Goal: Information Seeking & Learning: Learn about a topic

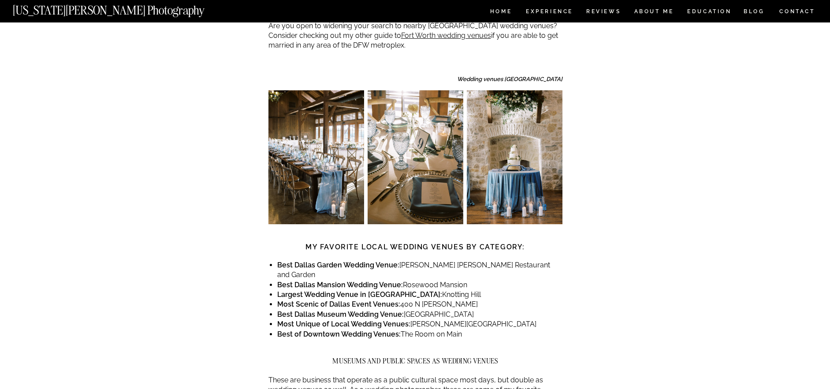
scroll to position [442, 0]
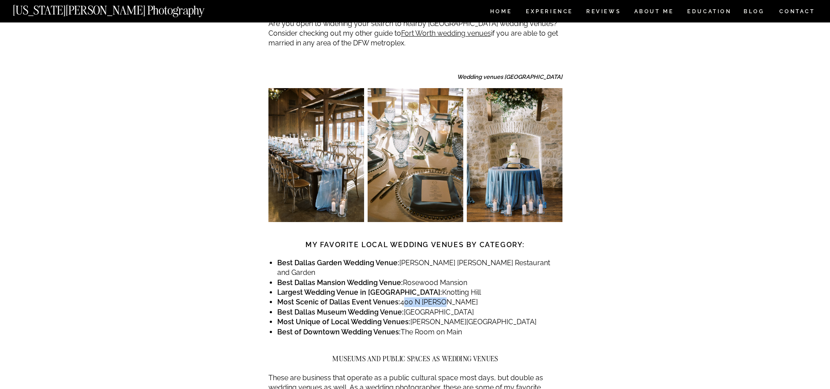
drag, startPoint x: 401, startPoint y: 264, endPoint x: 438, endPoint y: 265, distance: 37.9
click at [438, 297] on li "Most Scenic of Dallas Event Venues: [STREET_ADDRESS][PERSON_NAME]" at bounding box center [419, 302] width 285 height 10
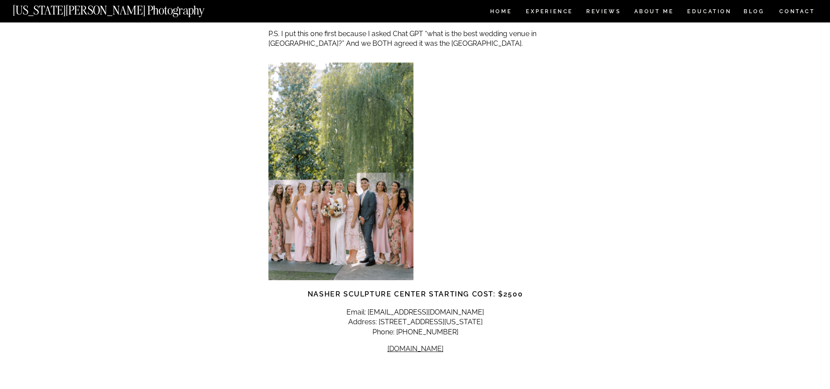
scroll to position [996, 0]
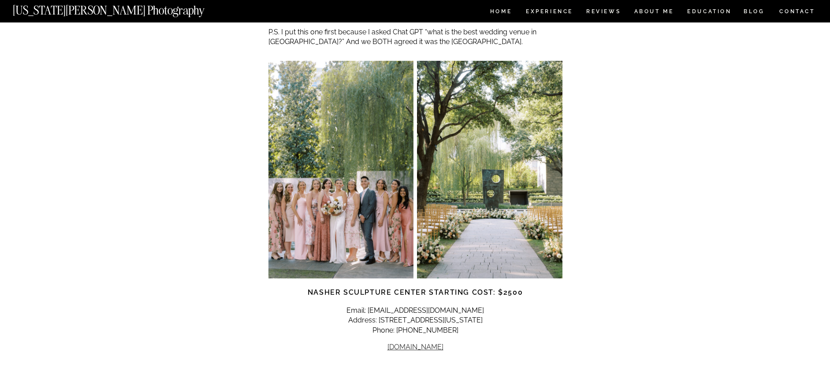
click at [403, 343] on link "[DOMAIN_NAME]" at bounding box center [415, 347] width 56 height 8
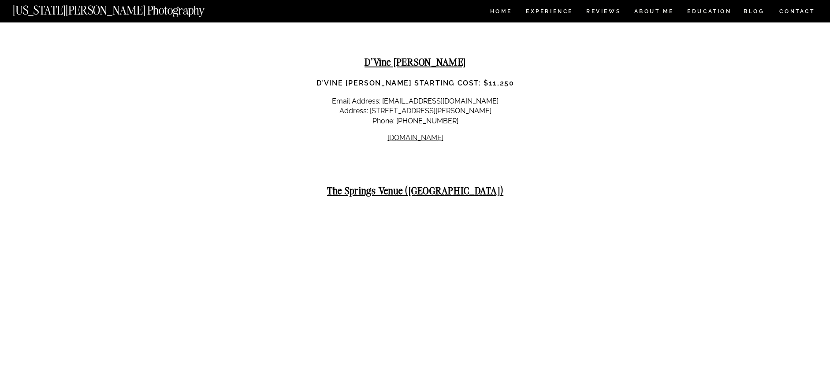
scroll to position [7841, 0]
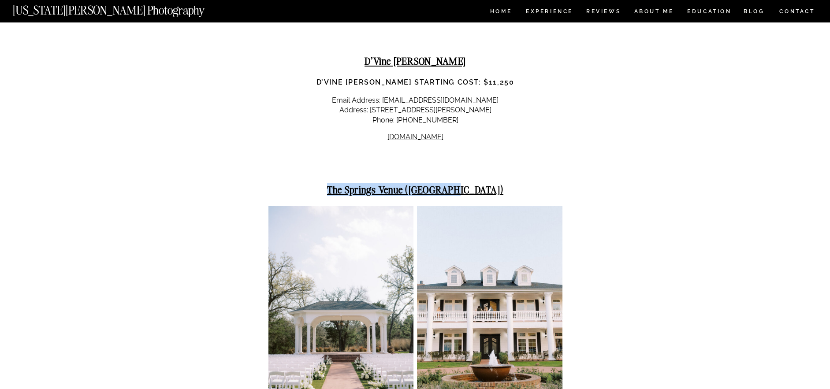
drag, startPoint x: 353, startPoint y: 54, endPoint x: 476, endPoint y: 51, distance: 122.5
click at [479, 184] on h2 "The Springs Venue ([GEOGRAPHIC_DATA])" at bounding box center [415, 189] width 294 height 11
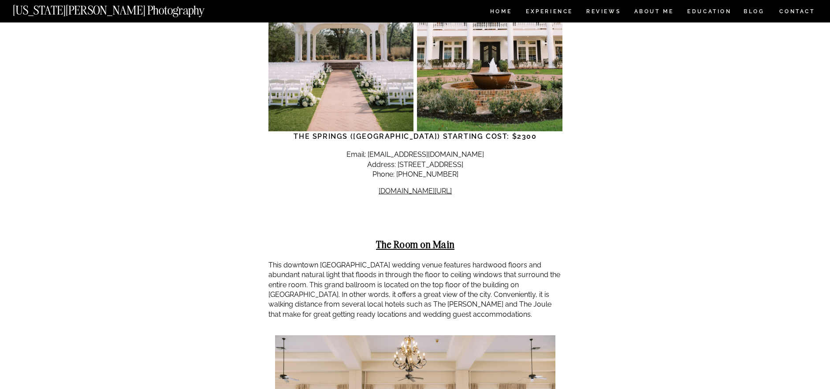
scroll to position [8164, 0]
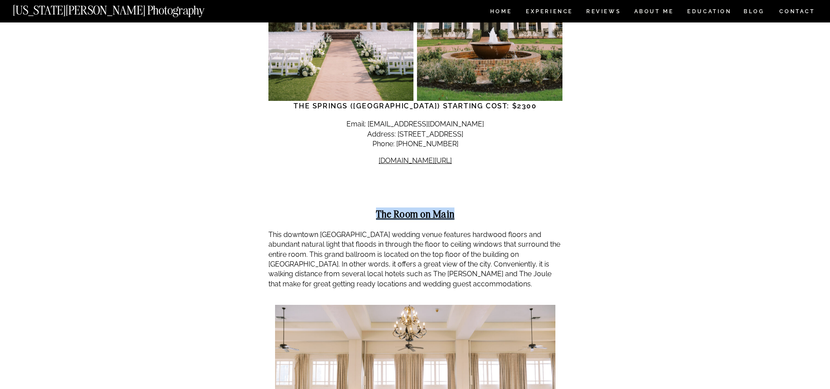
drag, startPoint x: 371, startPoint y: 75, endPoint x: 465, endPoint y: 82, distance: 94.1
click at [465, 208] on h2 "The Room on Main" at bounding box center [415, 213] width 294 height 11
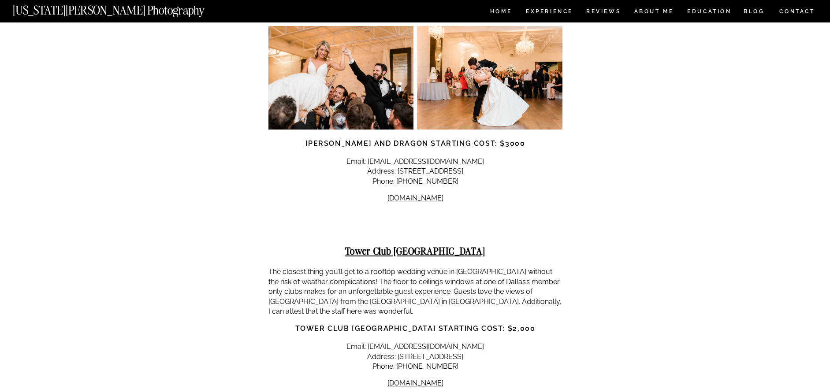
scroll to position [10245, 0]
drag, startPoint x: 401, startPoint y: 94, endPoint x: 451, endPoint y: 97, distance: 49.9
click at [464, 246] on h2 "Tower Club [GEOGRAPHIC_DATA]" at bounding box center [415, 251] width 294 height 11
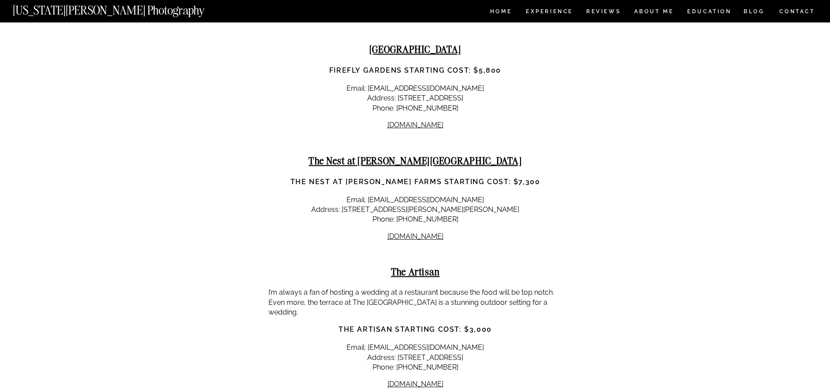
scroll to position [11803, 0]
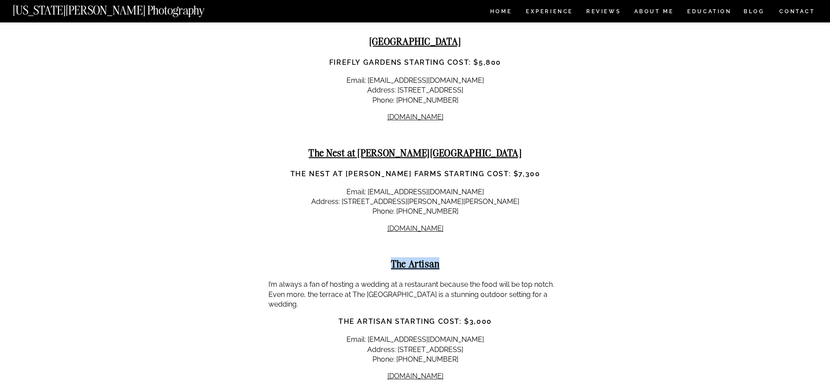
drag, startPoint x: 447, startPoint y: 99, endPoint x: 383, endPoint y: 99, distance: 64.8
click at [383, 258] on h2 "The Artisan" at bounding box center [415, 263] width 294 height 11
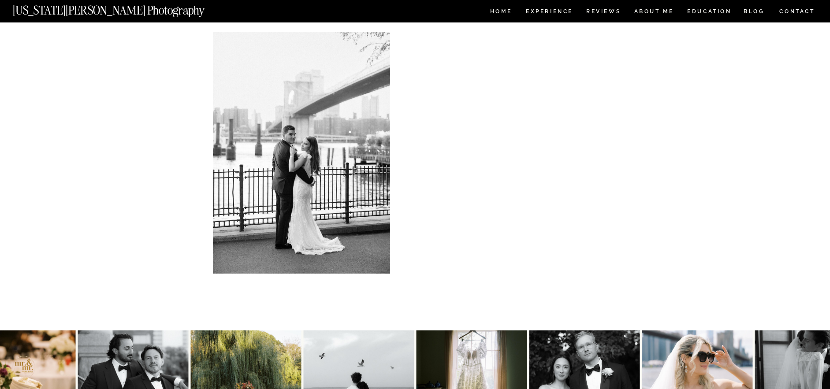
scroll to position [14936, 0]
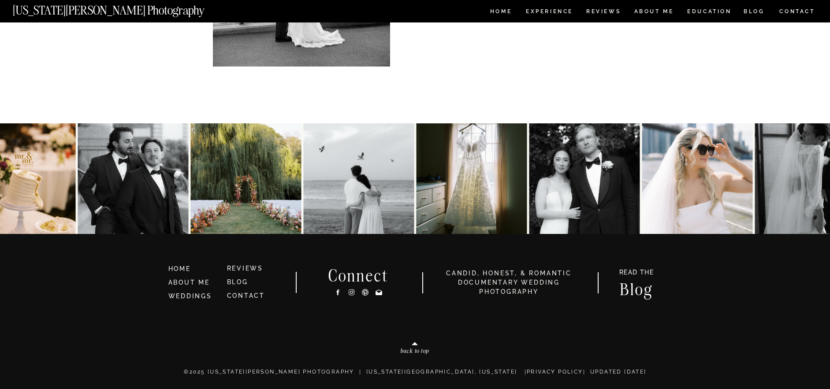
click at [245, 195] on img at bounding box center [245, 178] width 111 height 111
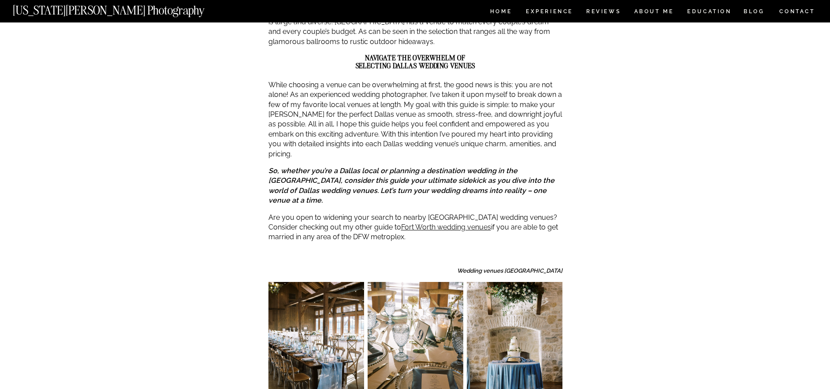
scroll to position [260, 0]
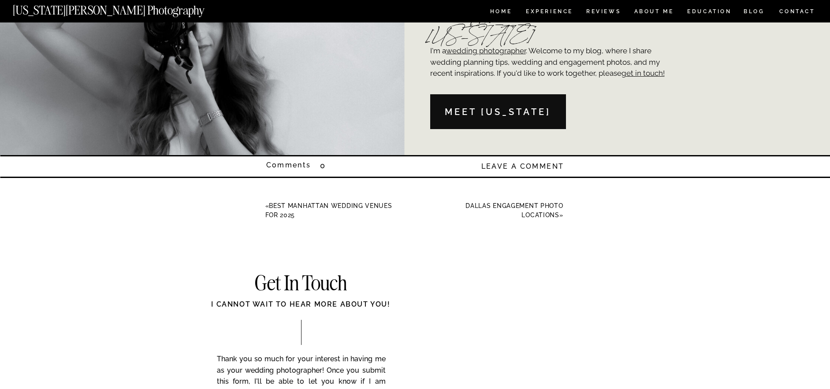
scroll to position [8380, 0]
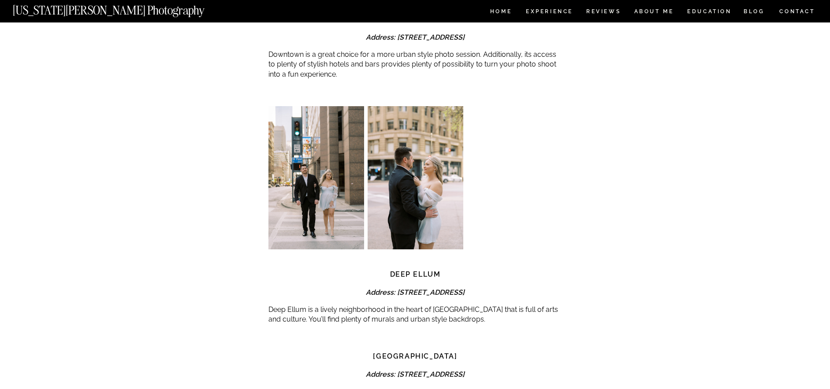
scroll to position [2587, 0]
